Goal: Task Accomplishment & Management: Use online tool/utility

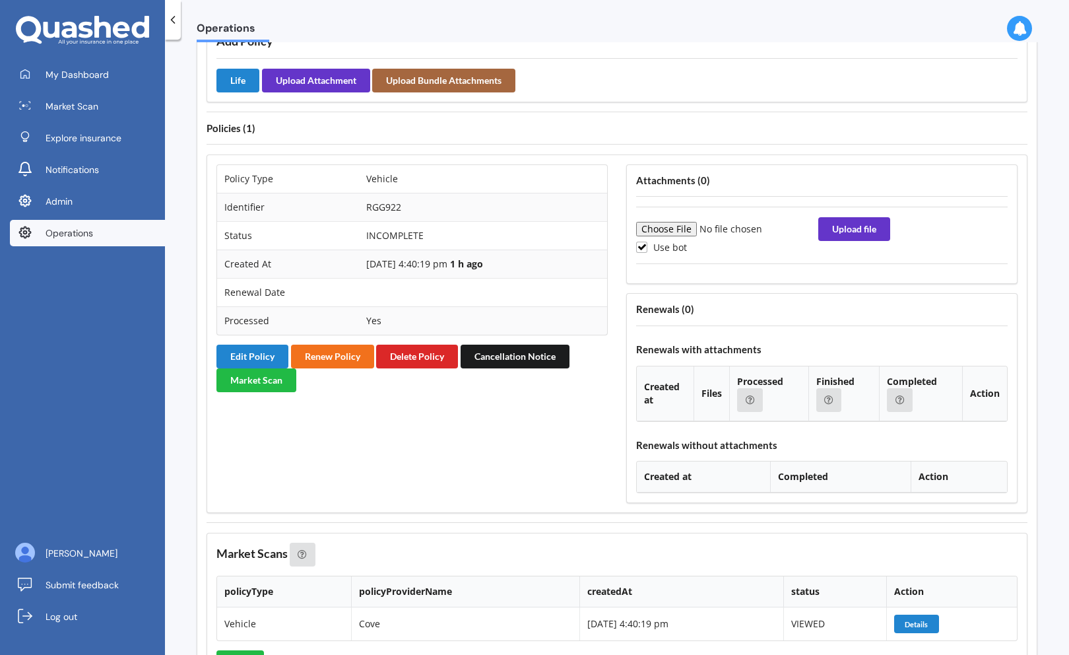
scroll to position [989, 0]
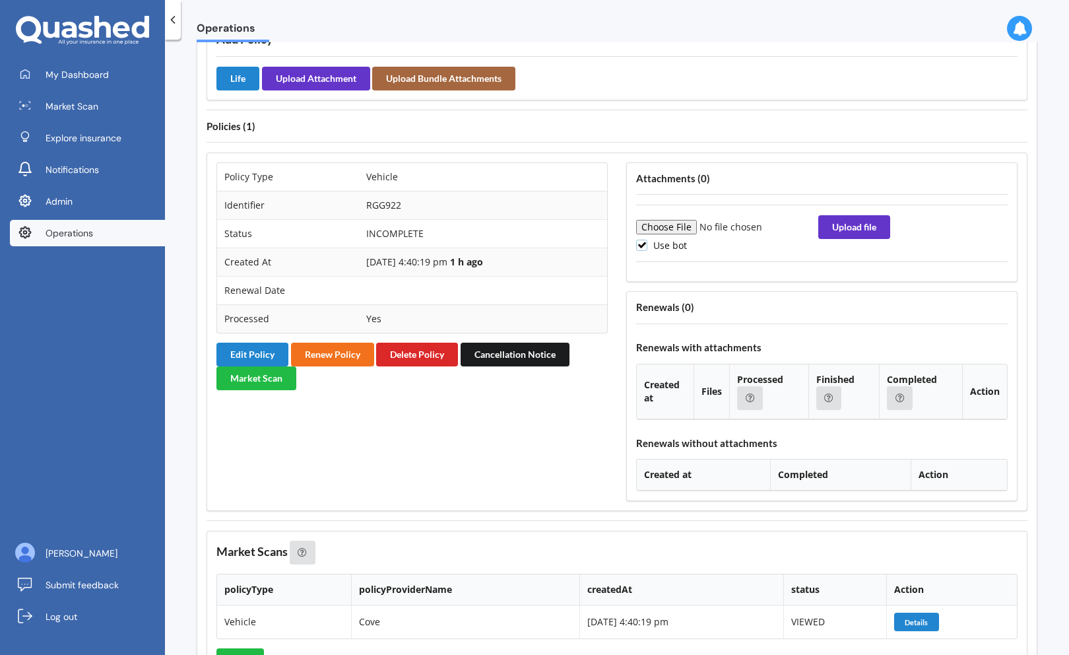
click at [652, 249] on label "Use bot" at bounding box center [661, 245] width 51 height 11
checkbox input "false"
click at [668, 233] on input "file" at bounding box center [726, 227] width 180 height 15
type input "C:\fakepath\POLICY_MV-0248987.pdf"
click at [843, 230] on button "Upload file" at bounding box center [854, 227] width 72 height 24
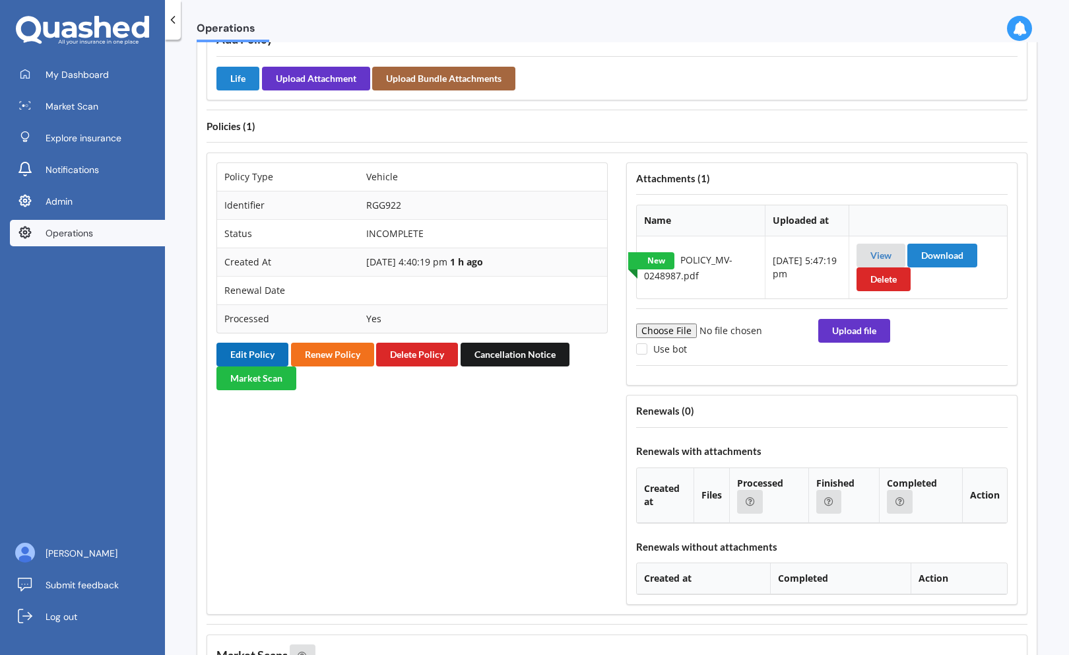
click at [247, 351] on button "Edit Policy" at bounding box center [252, 355] width 72 height 24
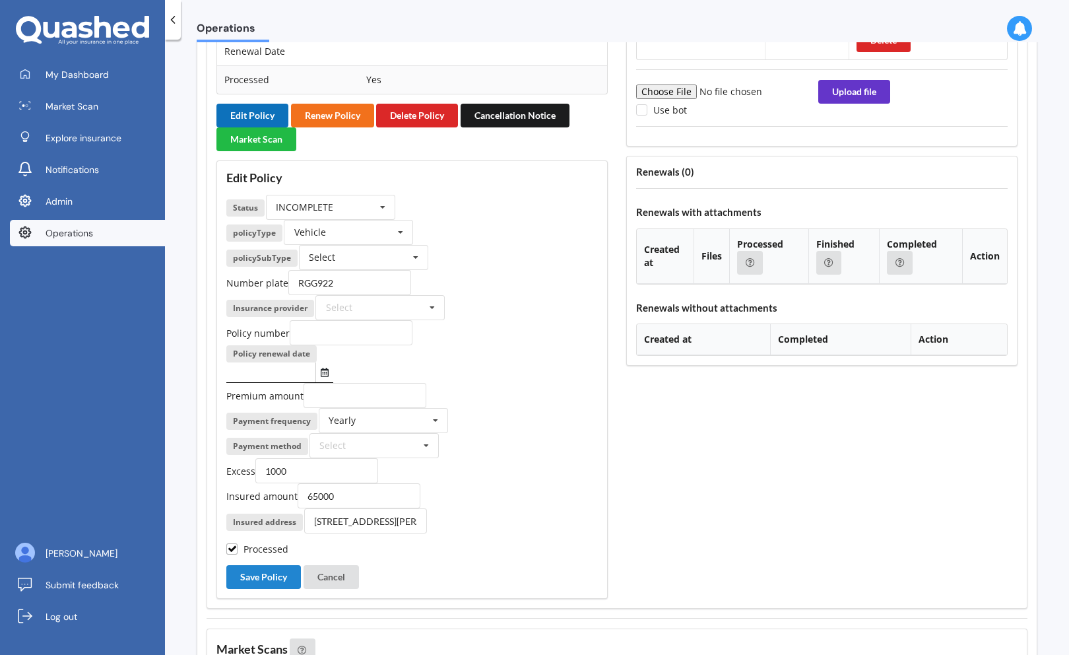
scroll to position [1233, 0]
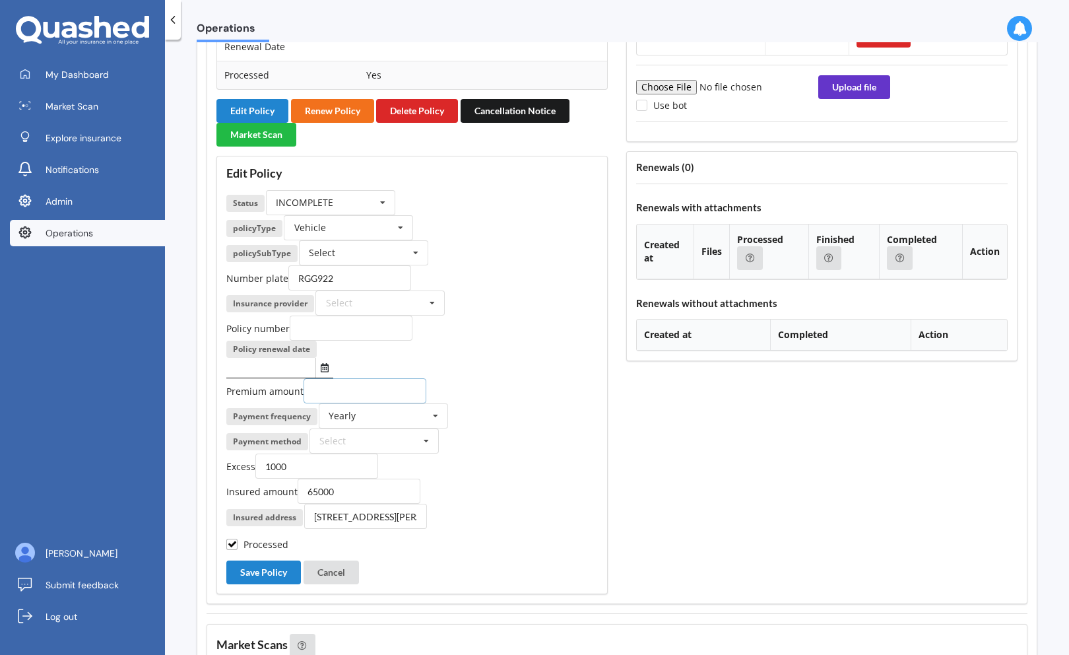
click at [379, 387] on input "number" at bounding box center [365, 390] width 123 height 25
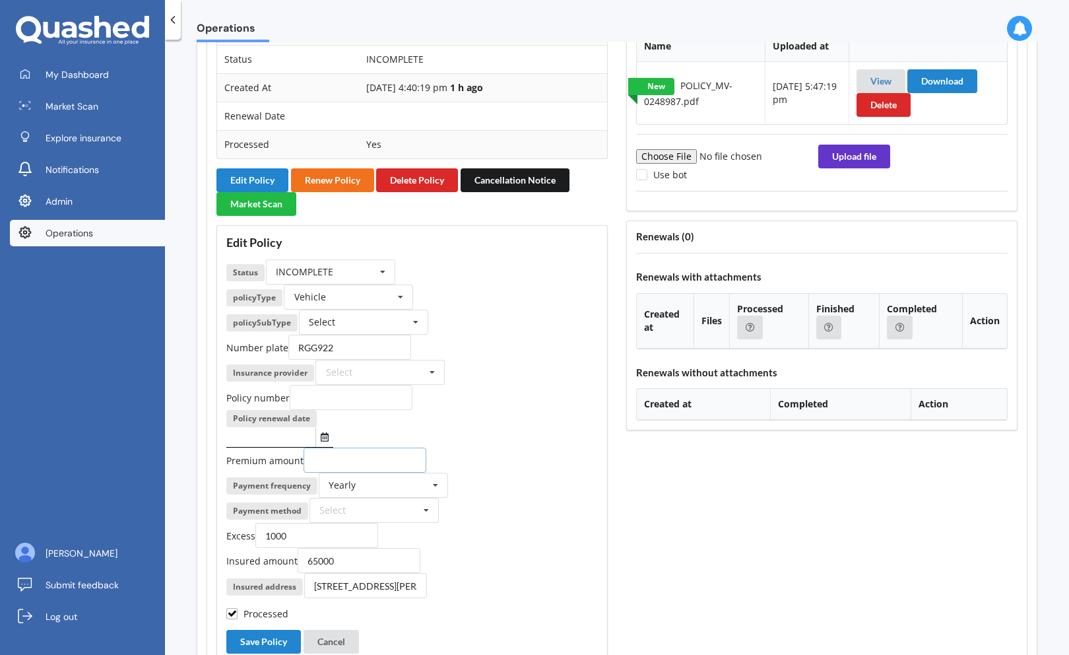
scroll to position [1222, 0]
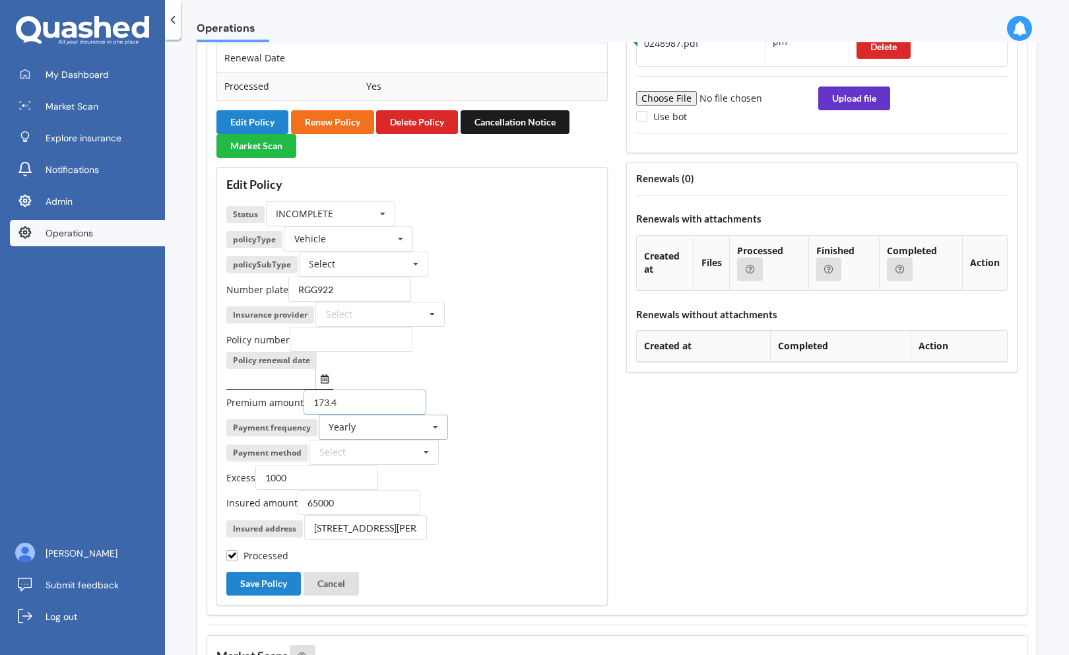
type input "173.4"
click at [424, 428] on div "Yearly Yearly Six-Monthly Quarterly Monthly Fortnightly Weekly One-Off" at bounding box center [383, 426] width 129 height 25
click at [377, 521] on div "Monthly" at bounding box center [383, 524] width 128 height 24
click at [326, 386] on button "Select date" at bounding box center [324, 379] width 18 height 20
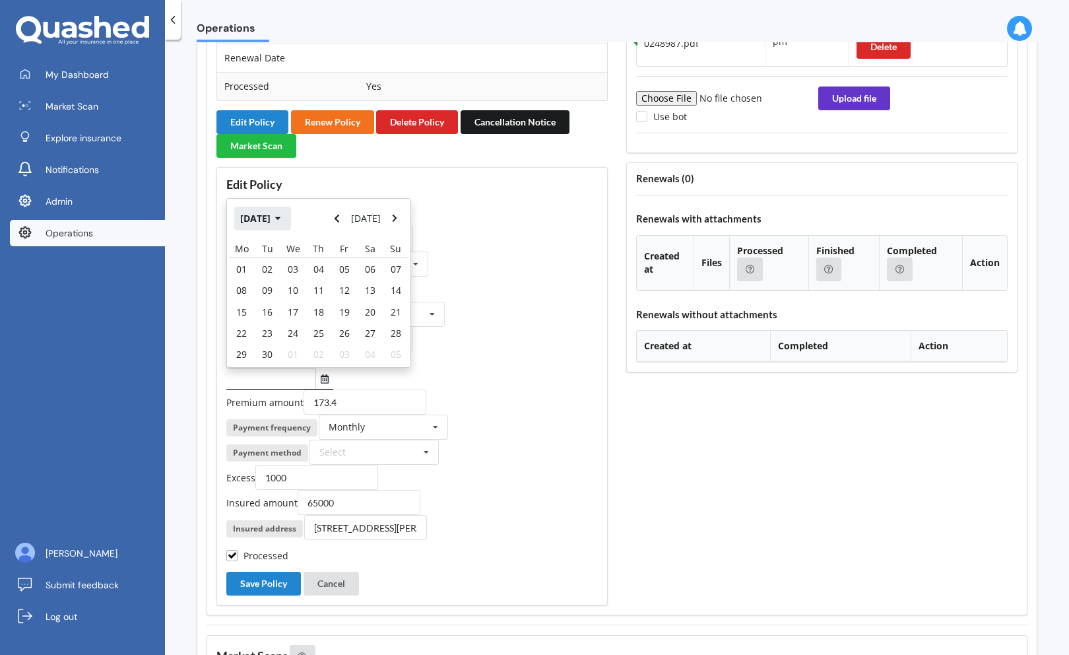
click at [280, 217] on button "[DATE]" at bounding box center [262, 219] width 57 height 24
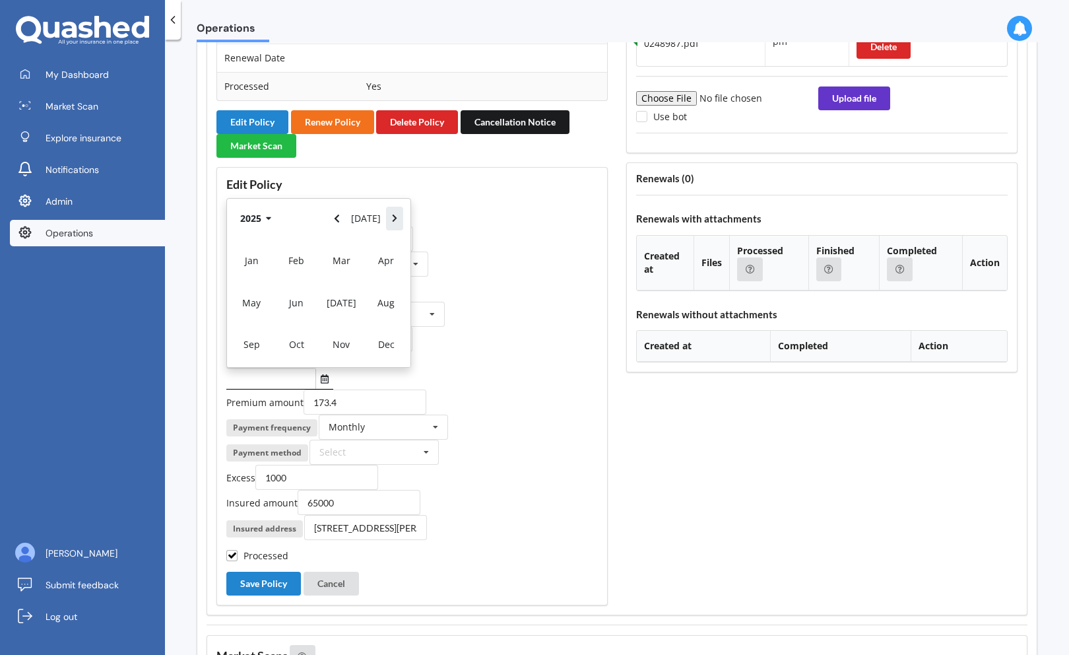
click at [400, 214] on button "Navigate forward" at bounding box center [394, 219] width 17 height 24
click at [255, 334] on div "Sep" at bounding box center [251, 344] width 45 height 42
click at [346, 335] on span "25" at bounding box center [344, 333] width 11 height 13
type input "25/09/2026"
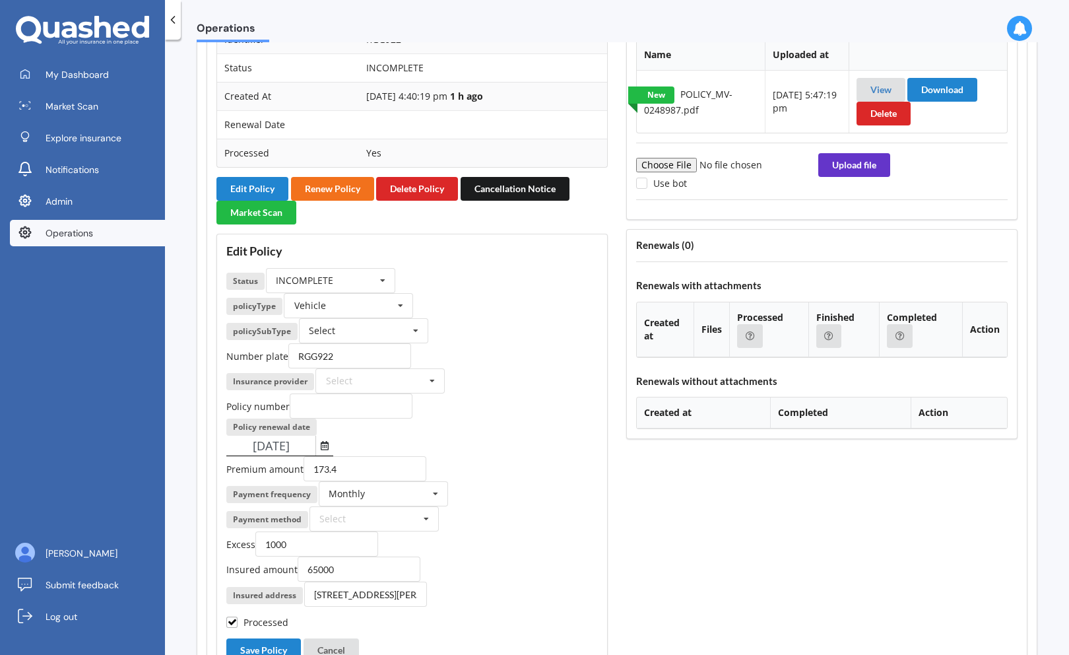
scroll to position [1153, 0]
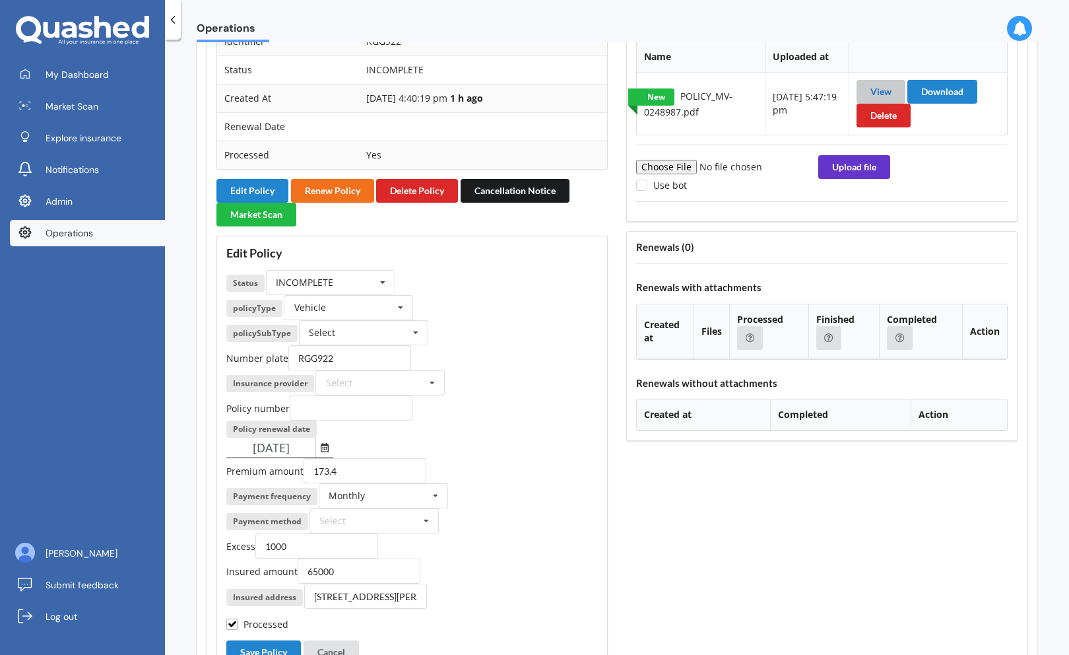
click at [877, 92] on link "View" at bounding box center [880, 91] width 21 height 11
click at [344, 406] on input "text" at bounding box center [351, 407] width 123 height 25
paste input "MV-0248987"
type input "MV-0248987"
click at [381, 383] on input "text" at bounding box center [381, 383] width 128 height 24
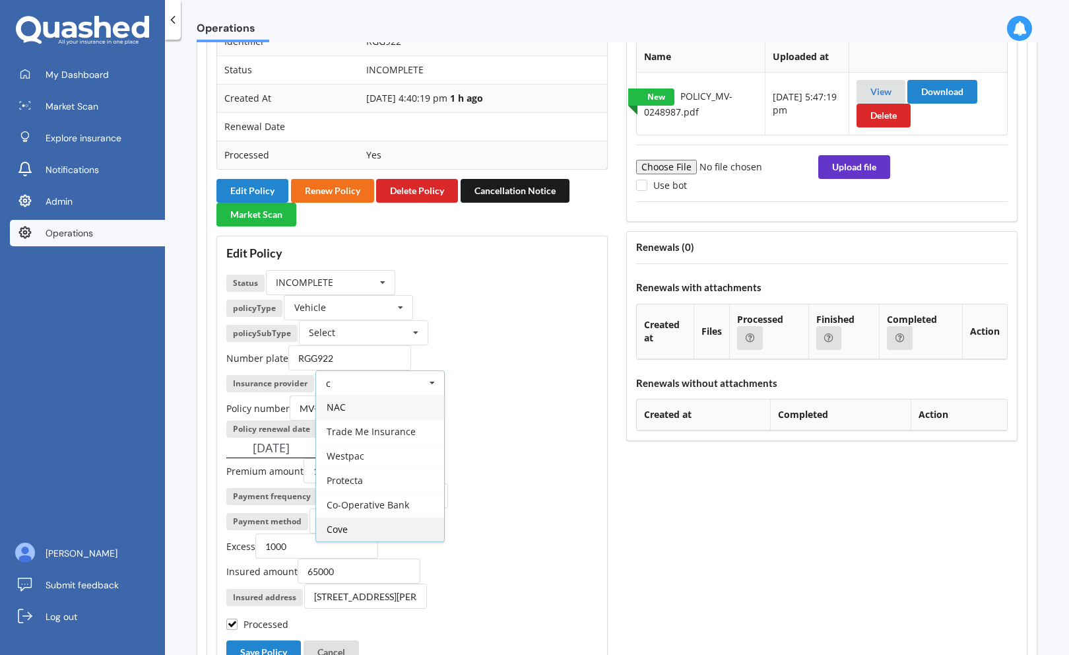
type input "c"
click at [345, 535] on span "Cove" at bounding box center [337, 529] width 21 height 13
click at [391, 339] on div "Select Comprehensive" at bounding box center [363, 332] width 129 height 25
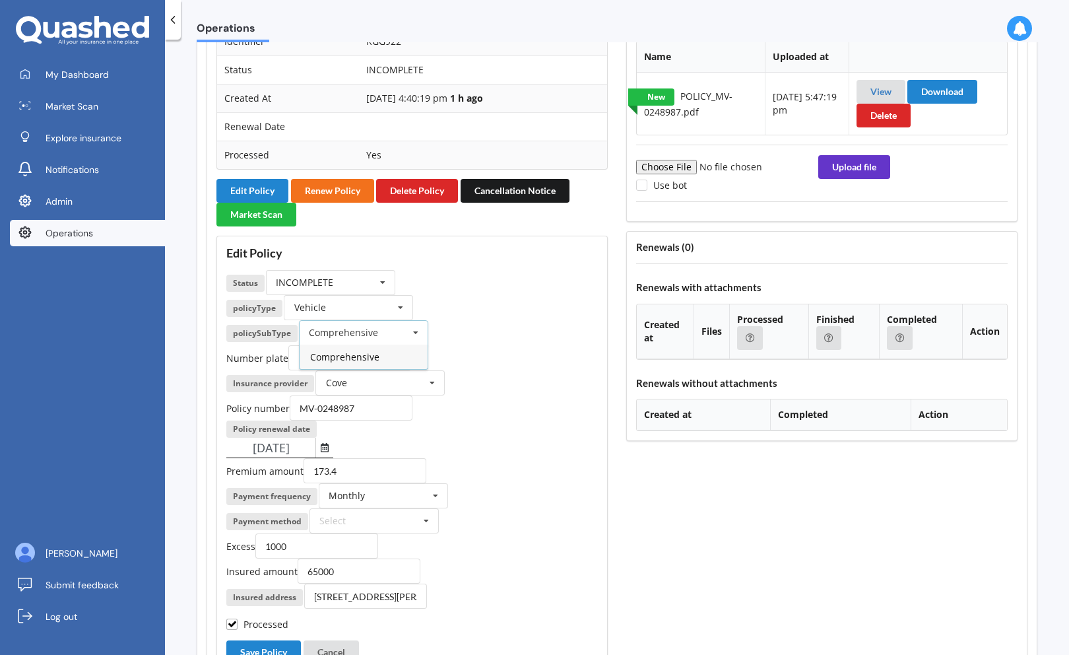
click at [381, 356] on div "Comprehensive" at bounding box center [364, 356] width 128 height 24
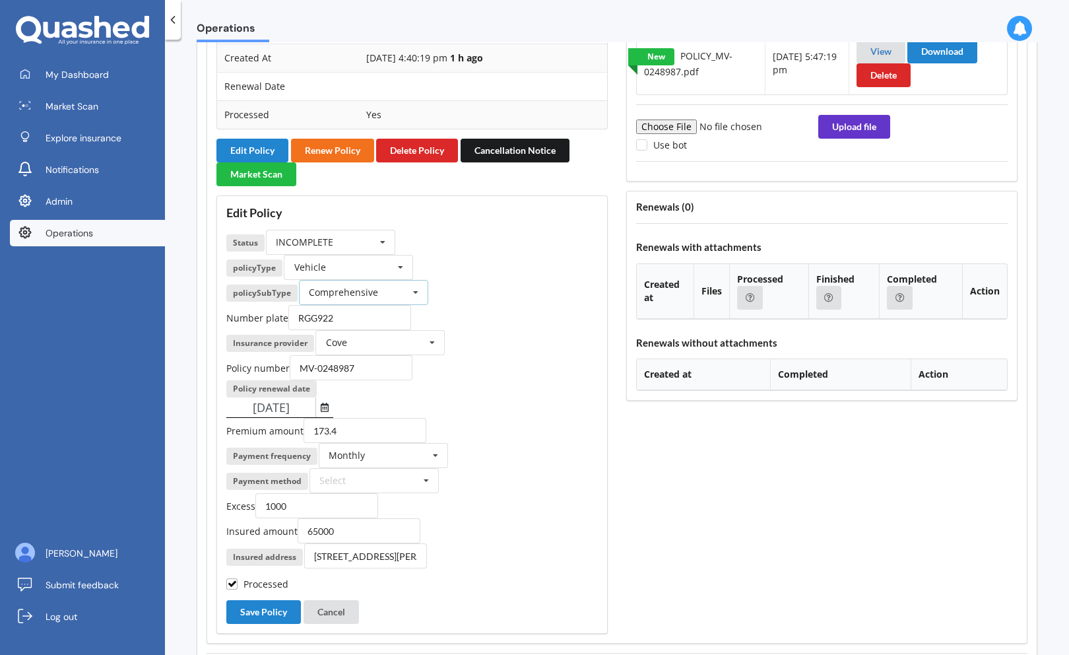
scroll to position [1194, 0]
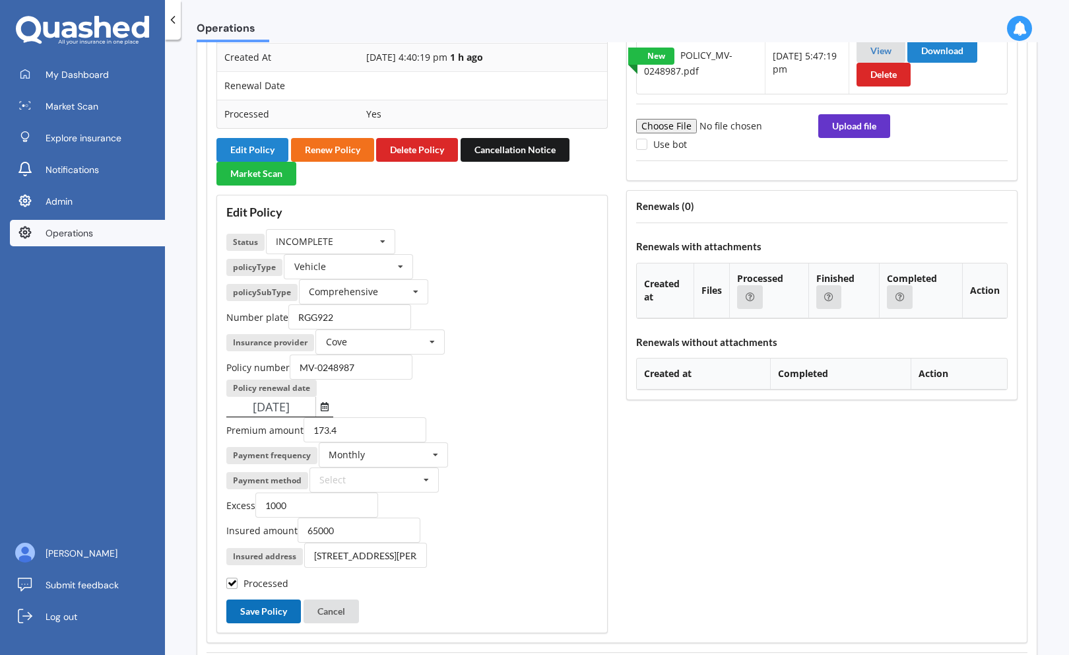
click at [272, 606] on button "Save Policy" at bounding box center [263, 611] width 75 height 24
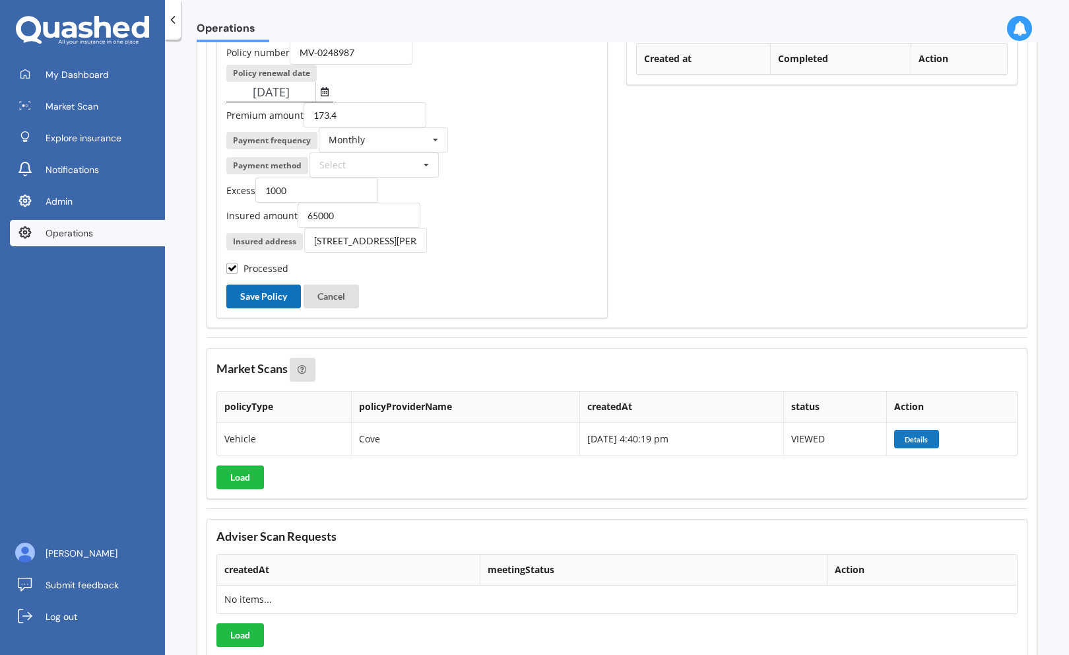
scroll to position [1510, 0]
click at [923, 438] on button "Details" at bounding box center [916, 437] width 45 height 18
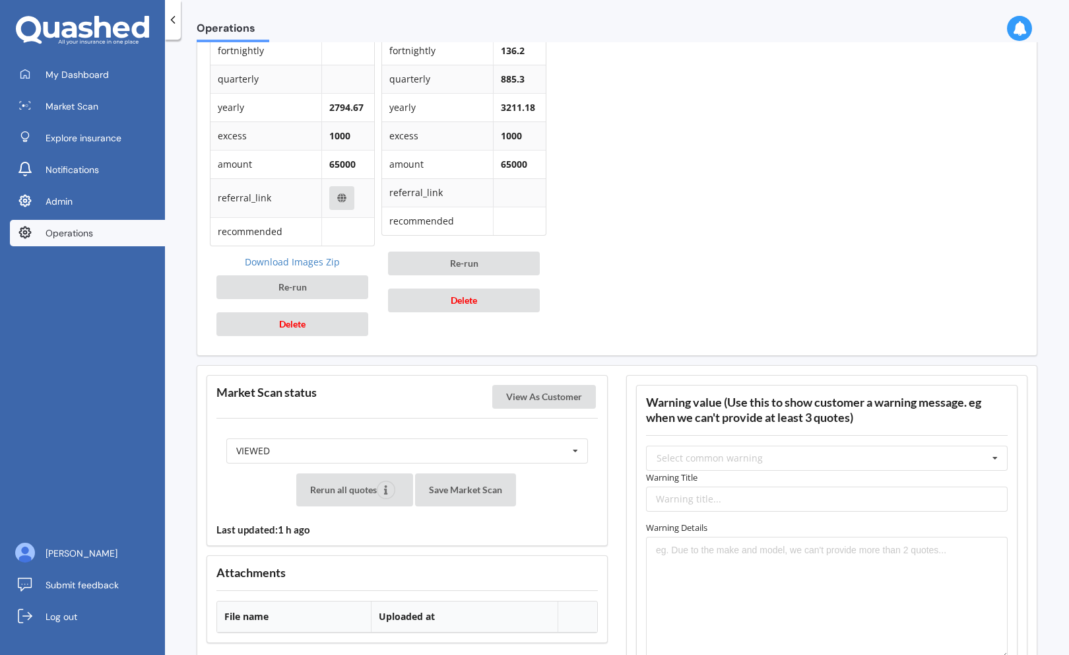
scroll to position [1280, 0]
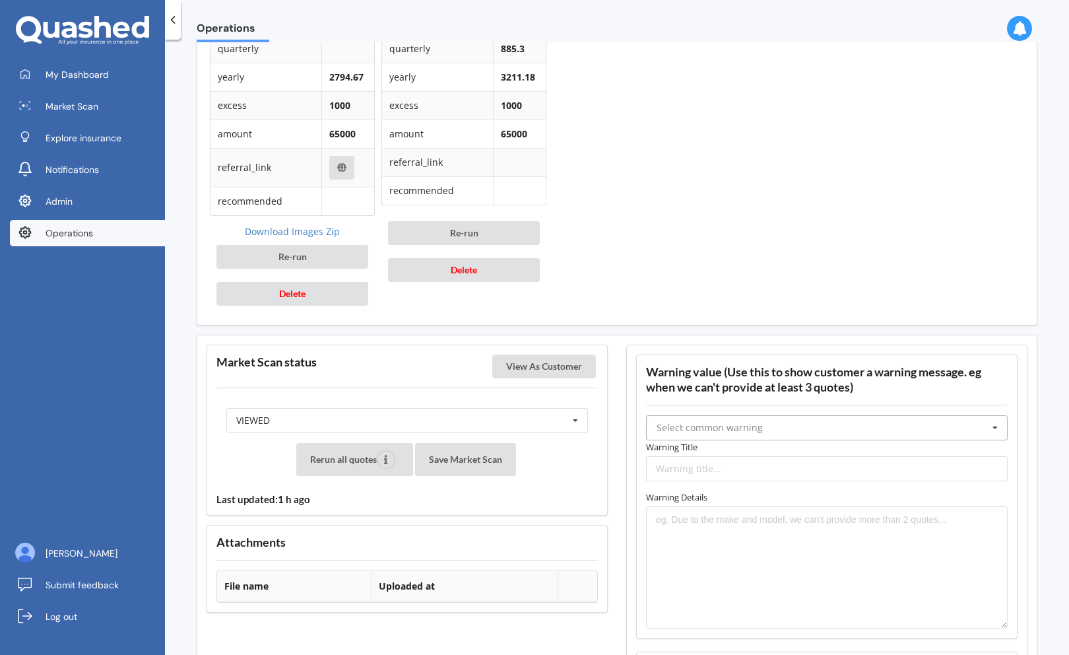
click at [903, 428] on input "text" at bounding box center [827, 428] width 360 height 24
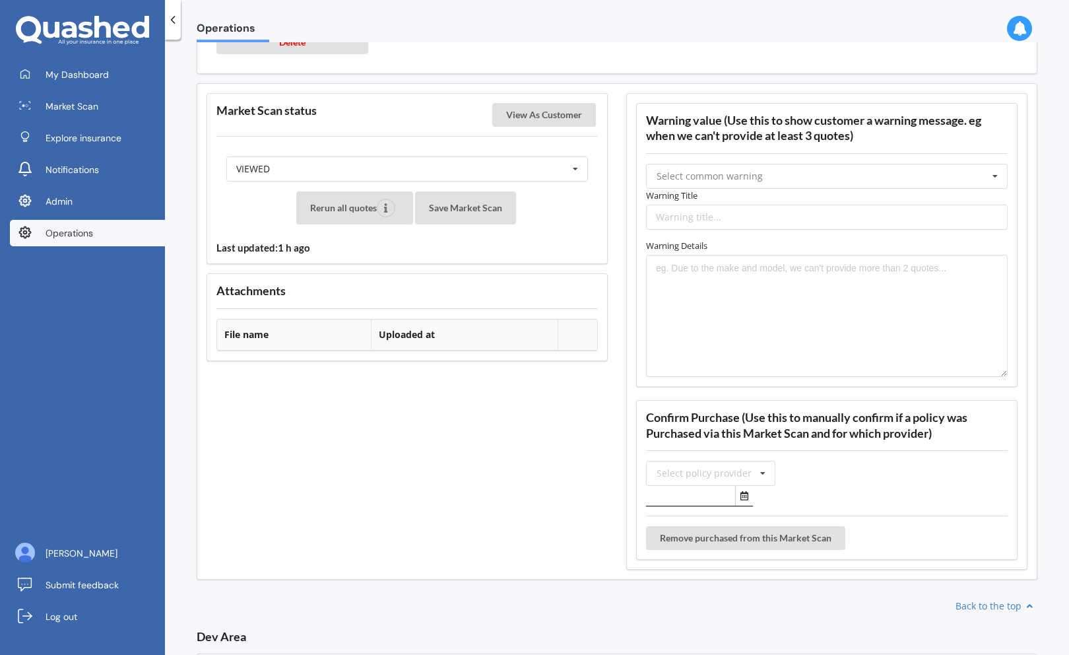
scroll to position [1540, 0]
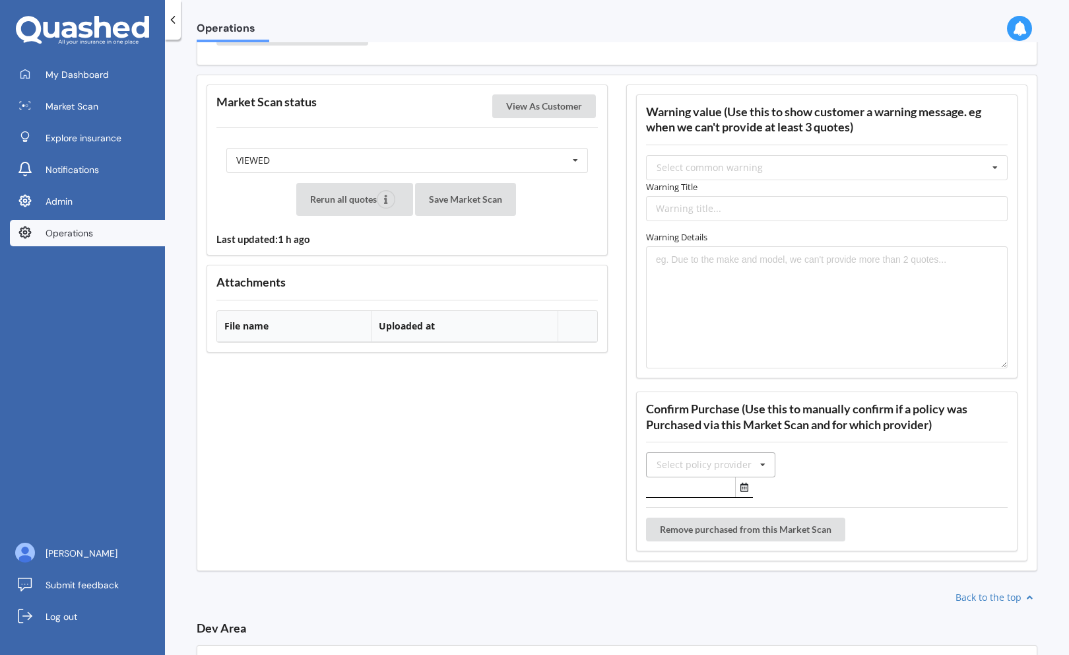
click at [736, 460] on div "Select policy provider" at bounding box center [704, 464] width 95 height 9
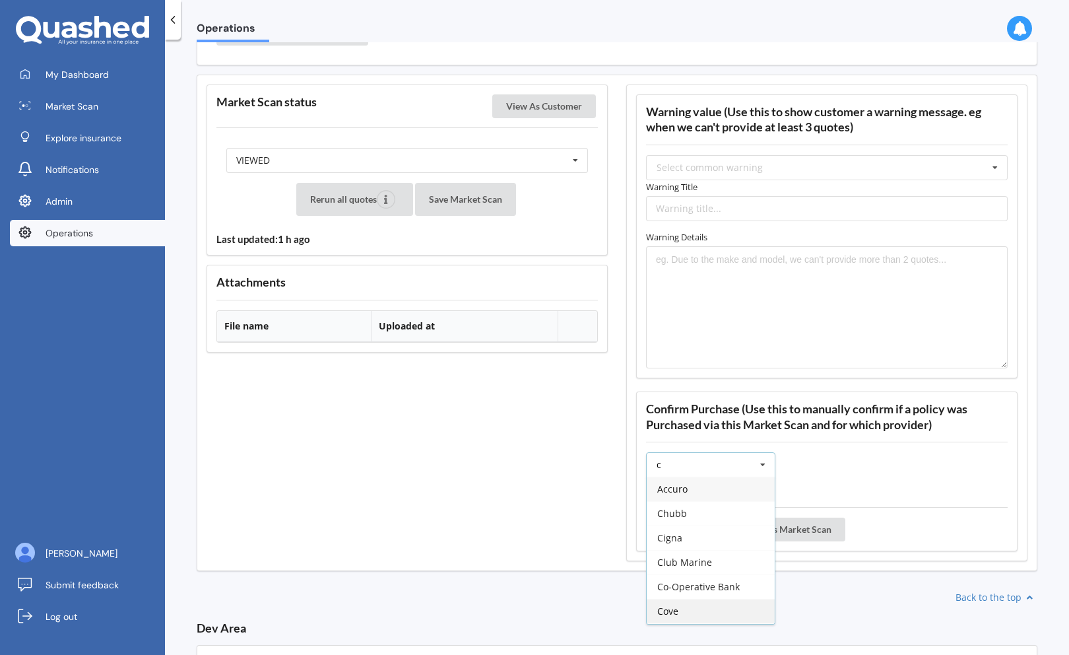
type input "c"
click at [672, 609] on span "Cove" at bounding box center [667, 611] width 21 height 13
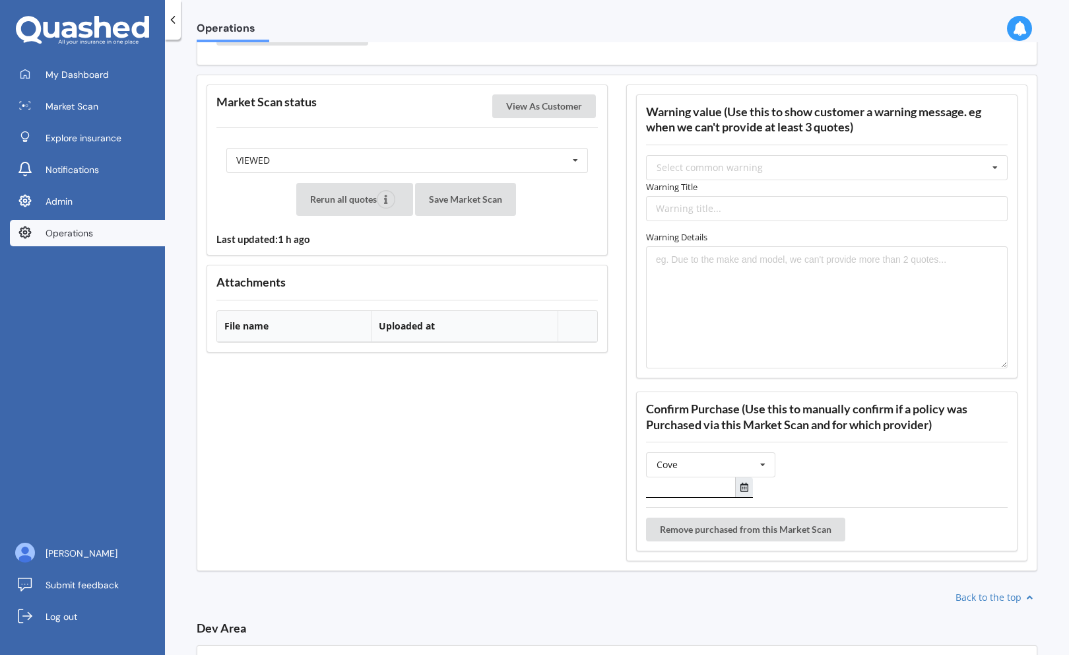
click at [742, 486] on icon "Select date" at bounding box center [744, 486] width 8 height 9
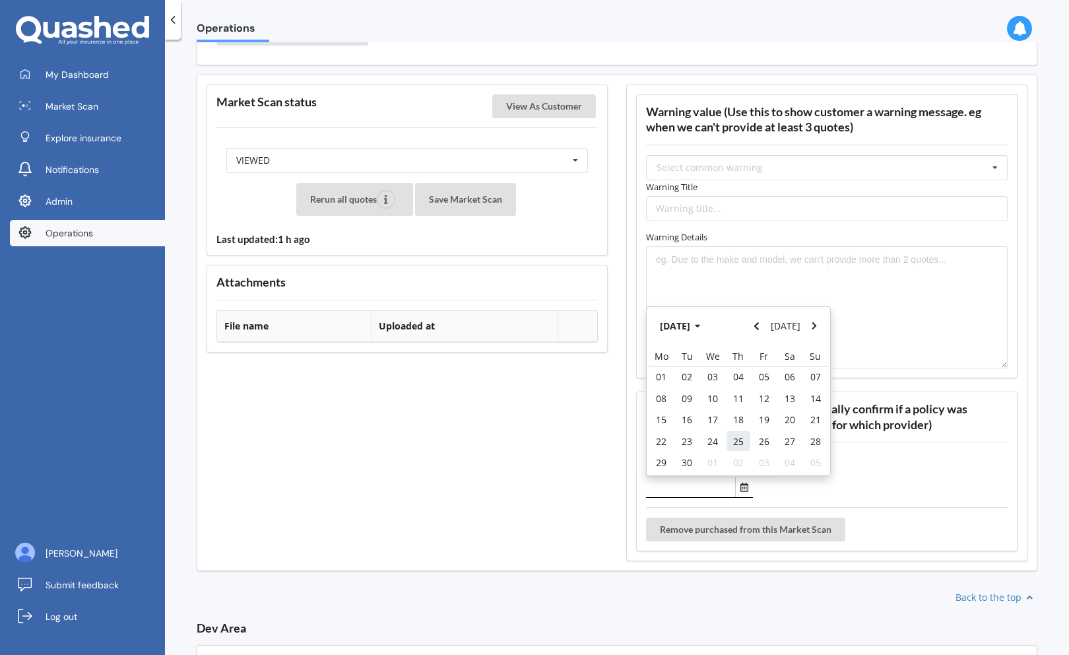
click at [736, 443] on span "25" at bounding box center [738, 441] width 11 height 13
type input "[DATE]"
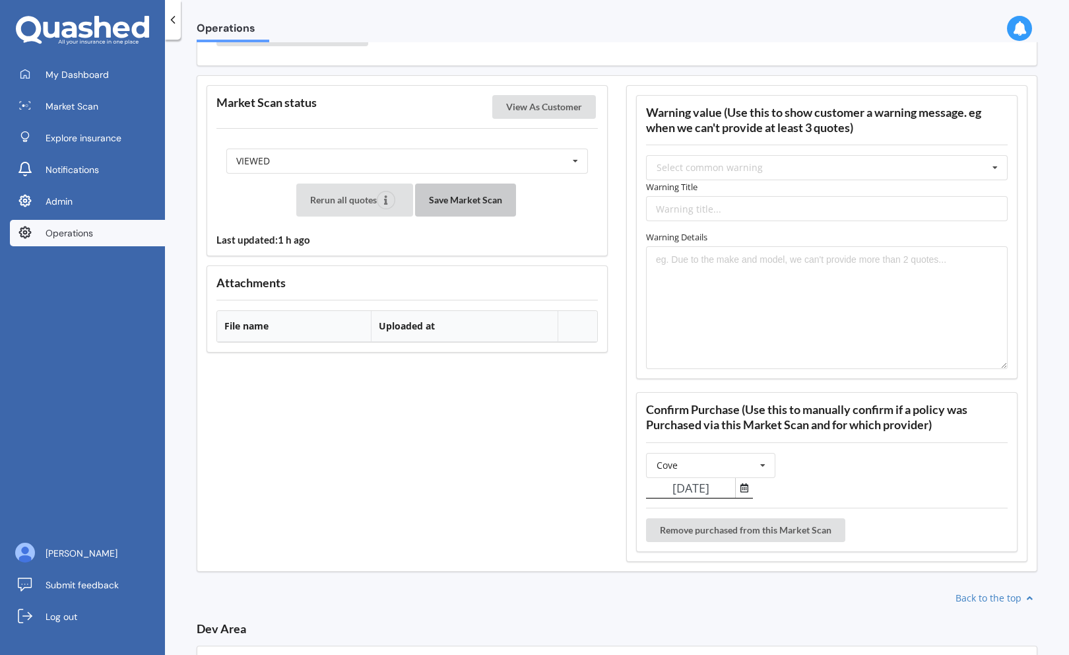
click at [465, 205] on button "Save Market Scan" at bounding box center [465, 199] width 101 height 33
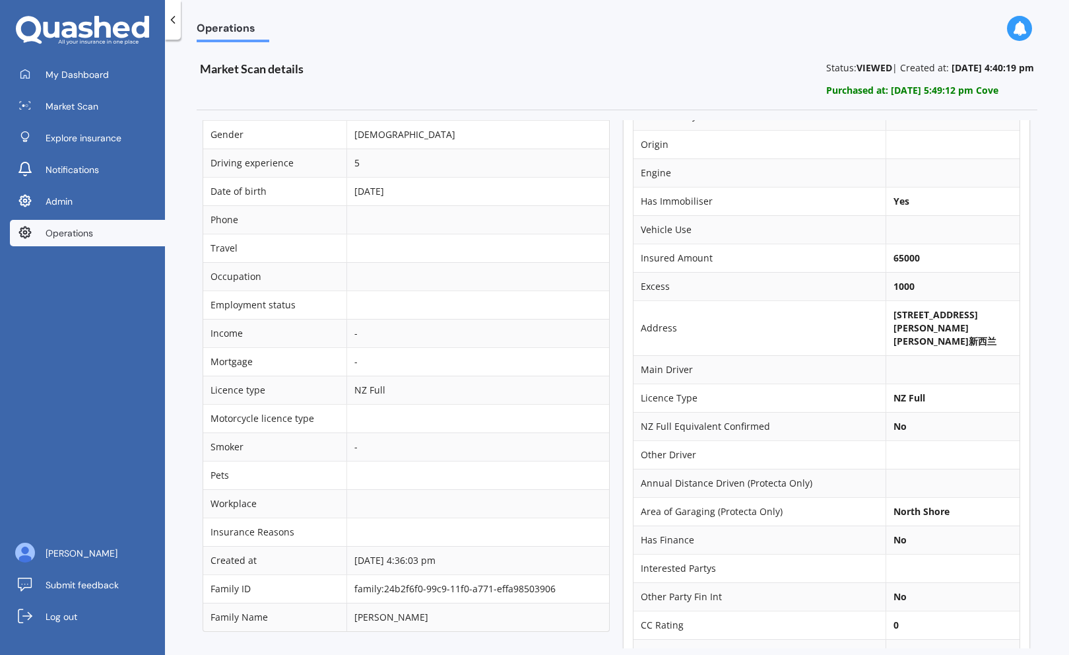
scroll to position [0, 1]
